Goal: Check status: Check status

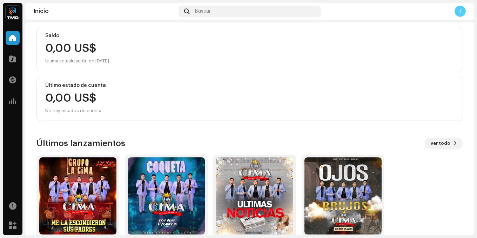
scroll to position [108, 0]
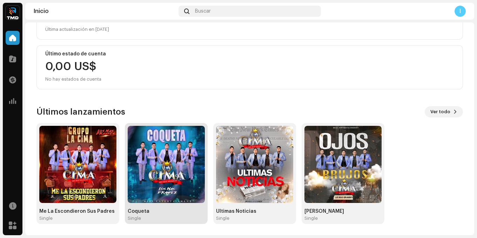
click at [166, 160] on img at bounding box center [166, 164] width 77 height 77
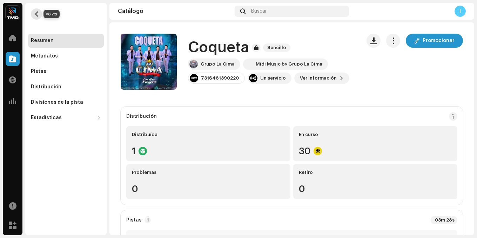
click at [37, 13] on span "button" at bounding box center [36, 14] width 5 height 6
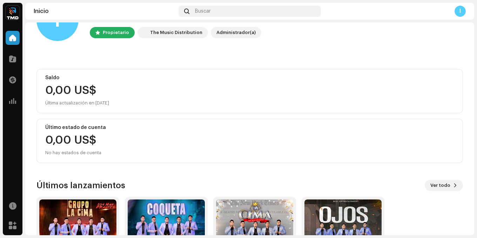
scroll to position [108, 0]
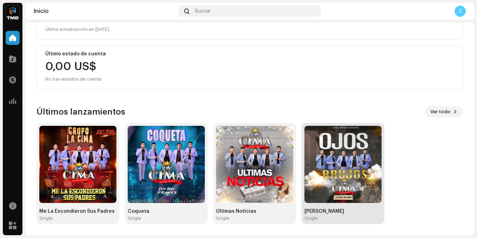
click at [372, 166] on img at bounding box center [342, 164] width 77 height 77
click at [364, 159] on img at bounding box center [342, 164] width 77 height 77
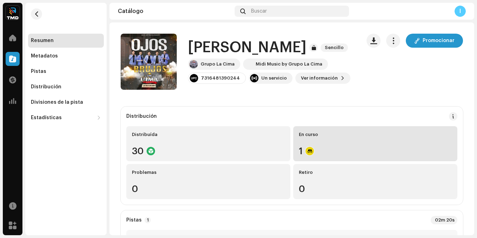
click at [319, 141] on div "En curso 1" at bounding box center [375, 143] width 164 height 35
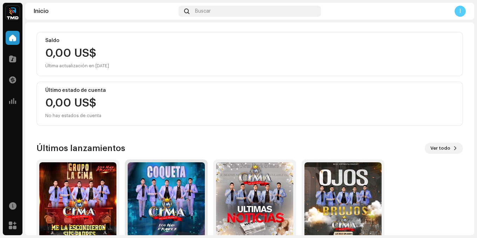
scroll to position [108, 0]
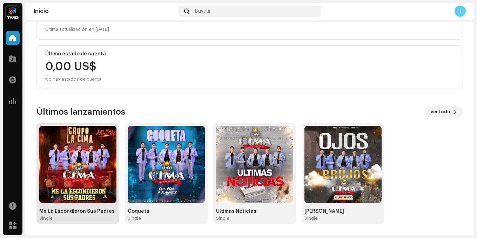
click at [84, 163] on img at bounding box center [77, 164] width 77 height 77
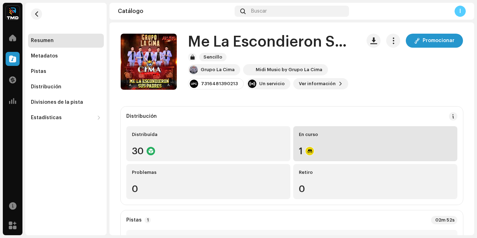
click at [324, 146] on div "En curso 1" at bounding box center [375, 143] width 164 height 35
